Goal: Communication & Community: Participate in discussion

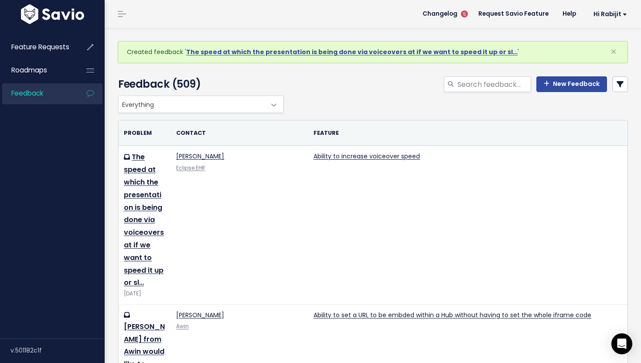
click at [318, 155] on link "Ability to increase voiceover speed" at bounding box center [367, 156] width 106 height 9
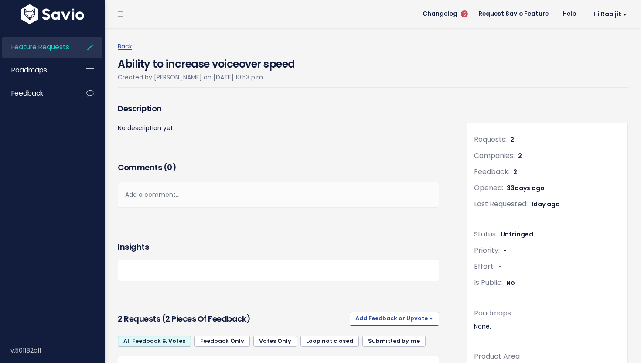
click at [185, 197] on div "Add a comment..." at bounding box center [279, 195] width 322 height 26
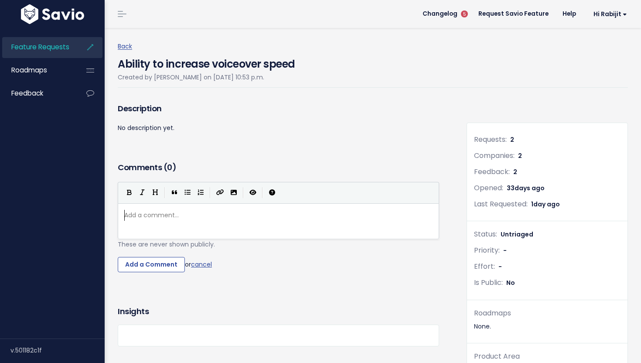
scroll to position [3, 0]
type textarea "Adddin"
type textarea "ing: The reqeust from Eclipse EHR is speific"
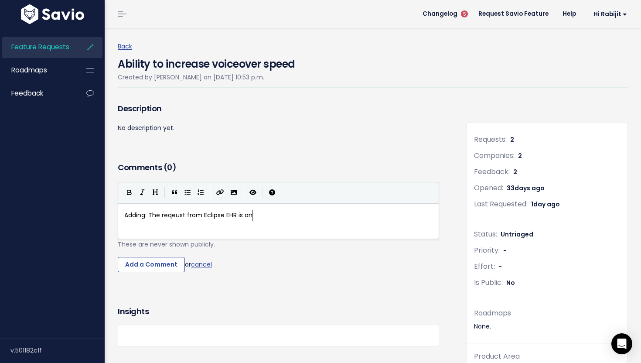
type textarea "on n"
type textarea "[PERSON_NAME]"
type textarea "th increasing / decreasing speed, basically to control the speed of the voiceov…"
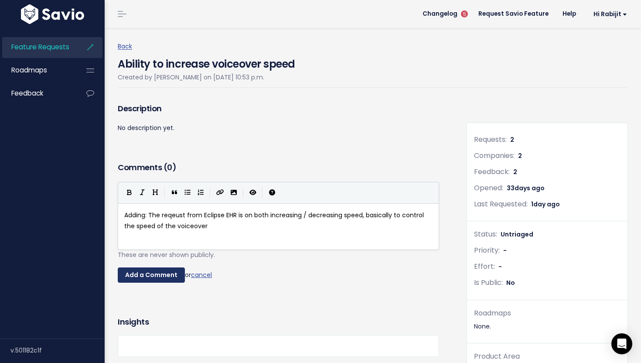
click at [178, 273] on input "Add a Comment" at bounding box center [151, 275] width 67 height 16
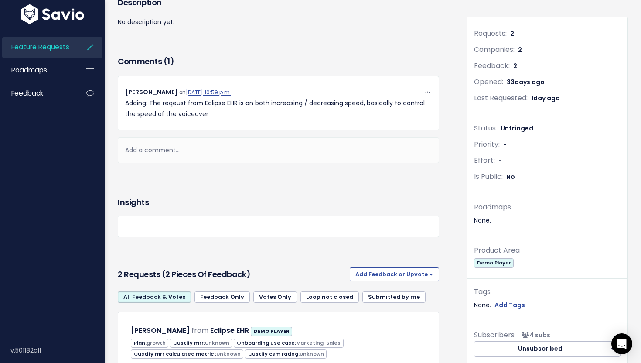
scroll to position [0, 0]
